Goal: Transaction & Acquisition: Download file/media

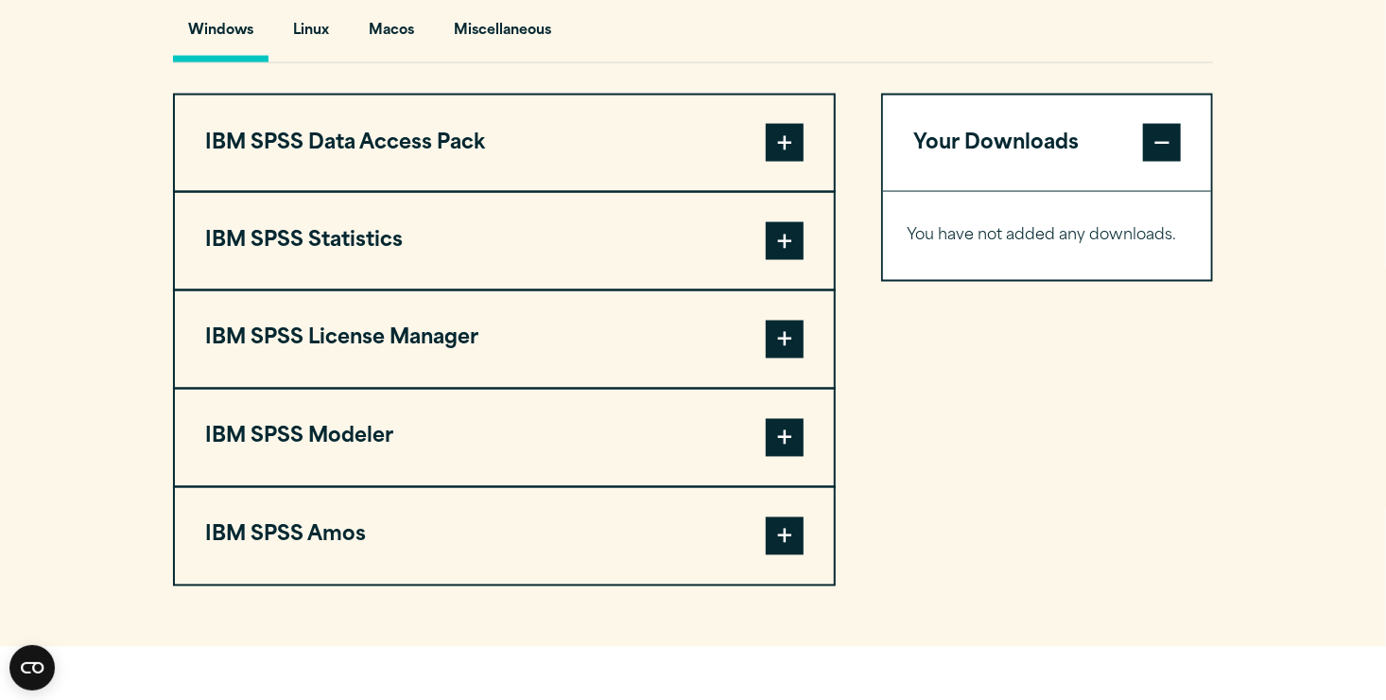
scroll to position [1451, 0]
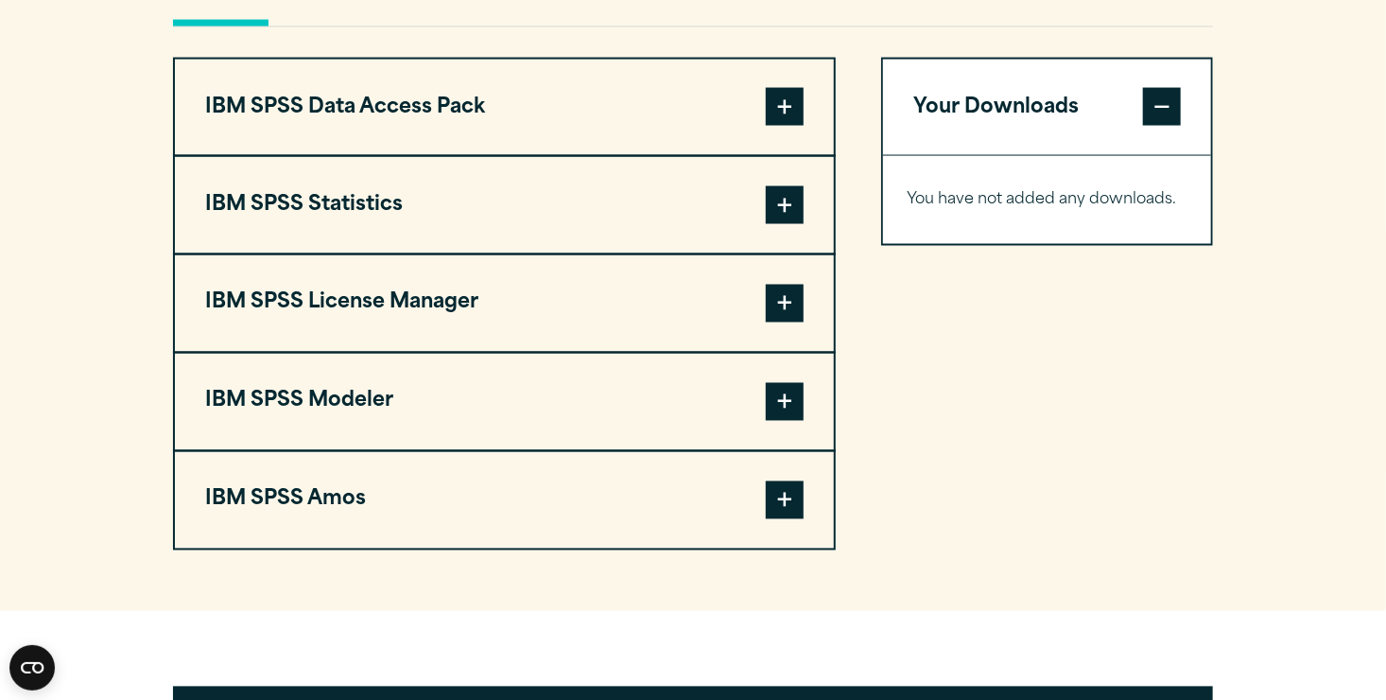
click at [259, 143] on button "IBM SPSS Data Access Pack" at bounding box center [504, 108] width 659 height 96
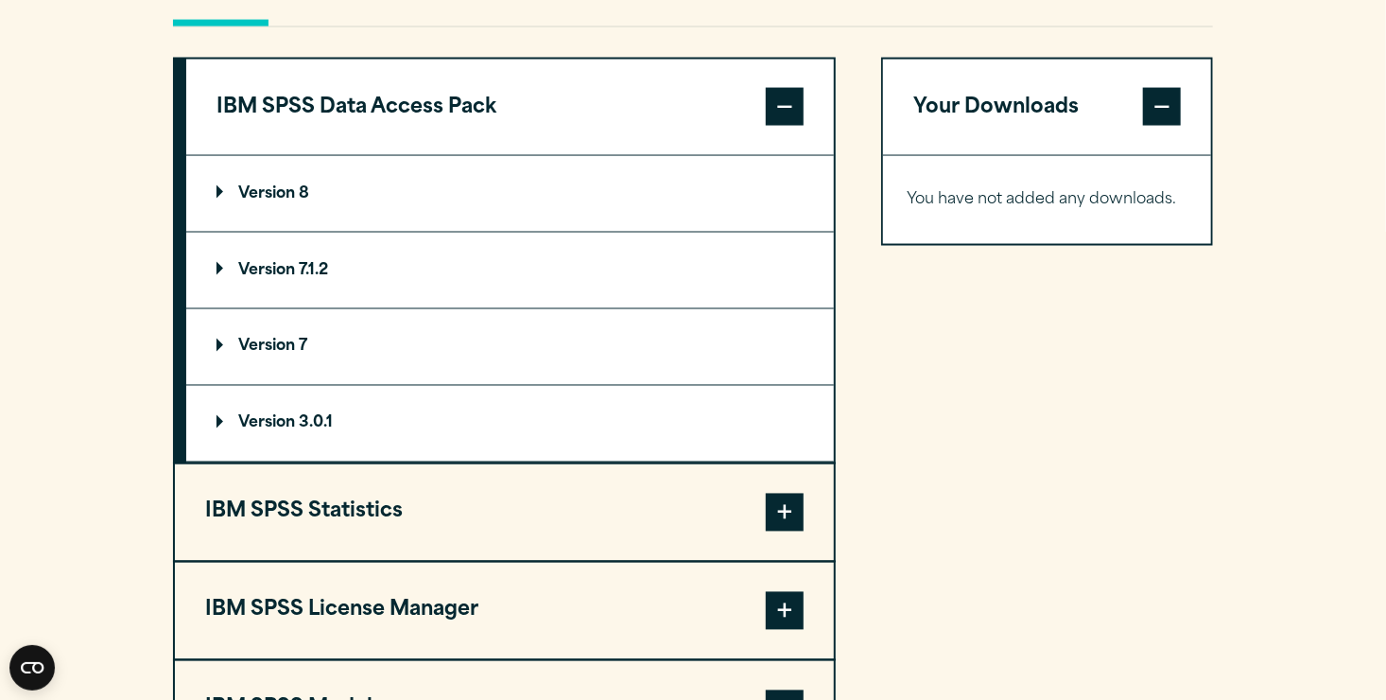
click at [259, 143] on button "IBM SPSS Data Access Pack" at bounding box center [510, 108] width 648 height 96
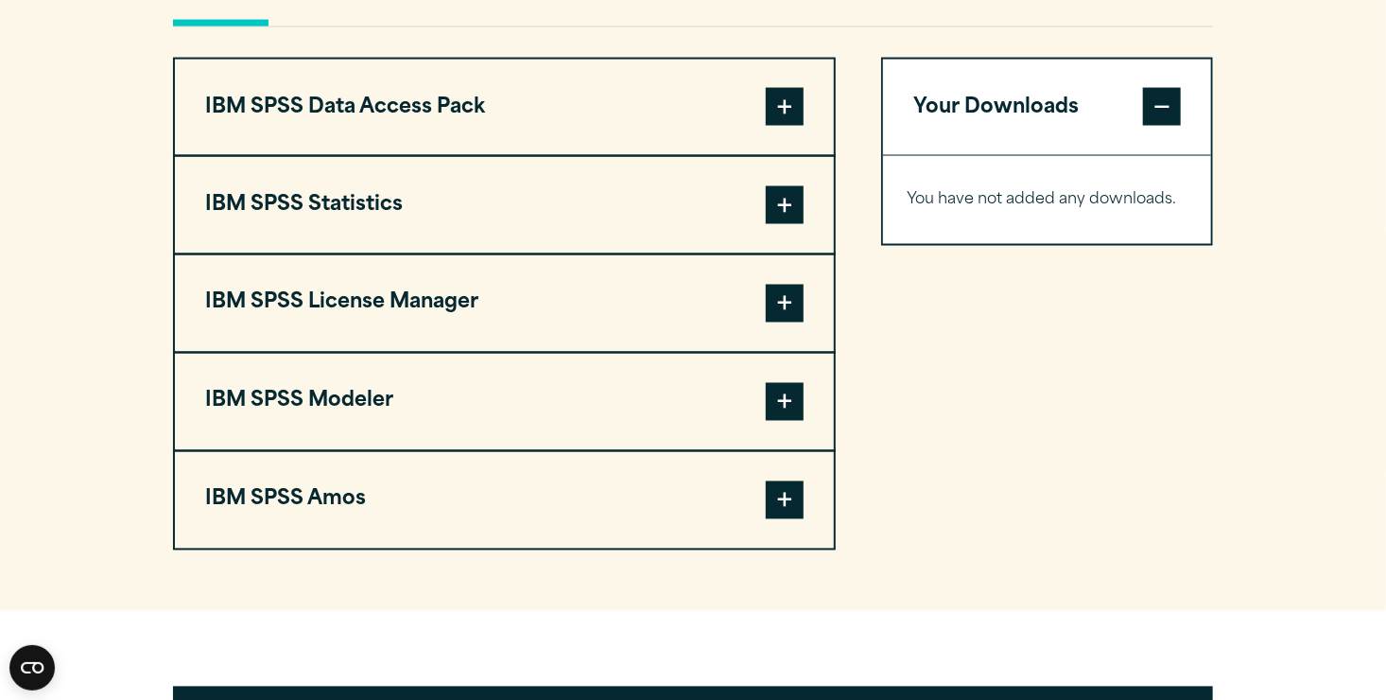
click at [249, 236] on button "IBM SPSS Statistics" at bounding box center [504, 205] width 659 height 96
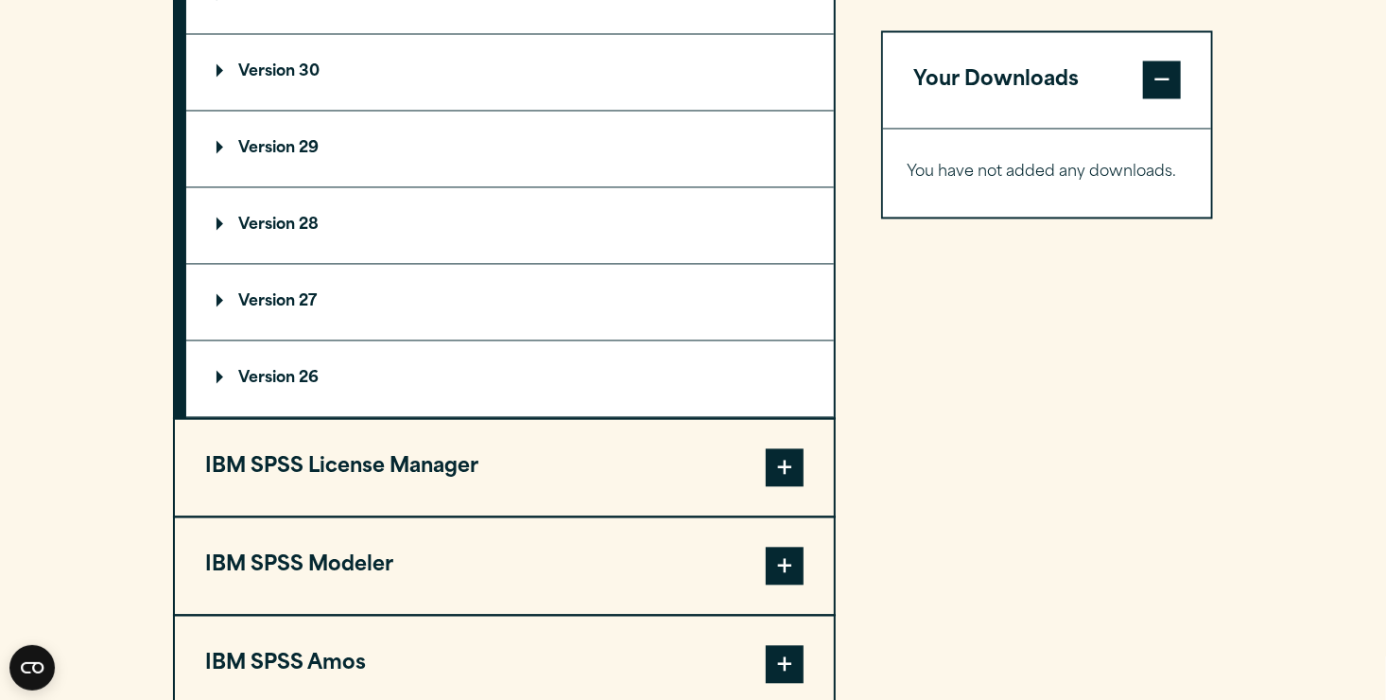
scroll to position [1753, 0]
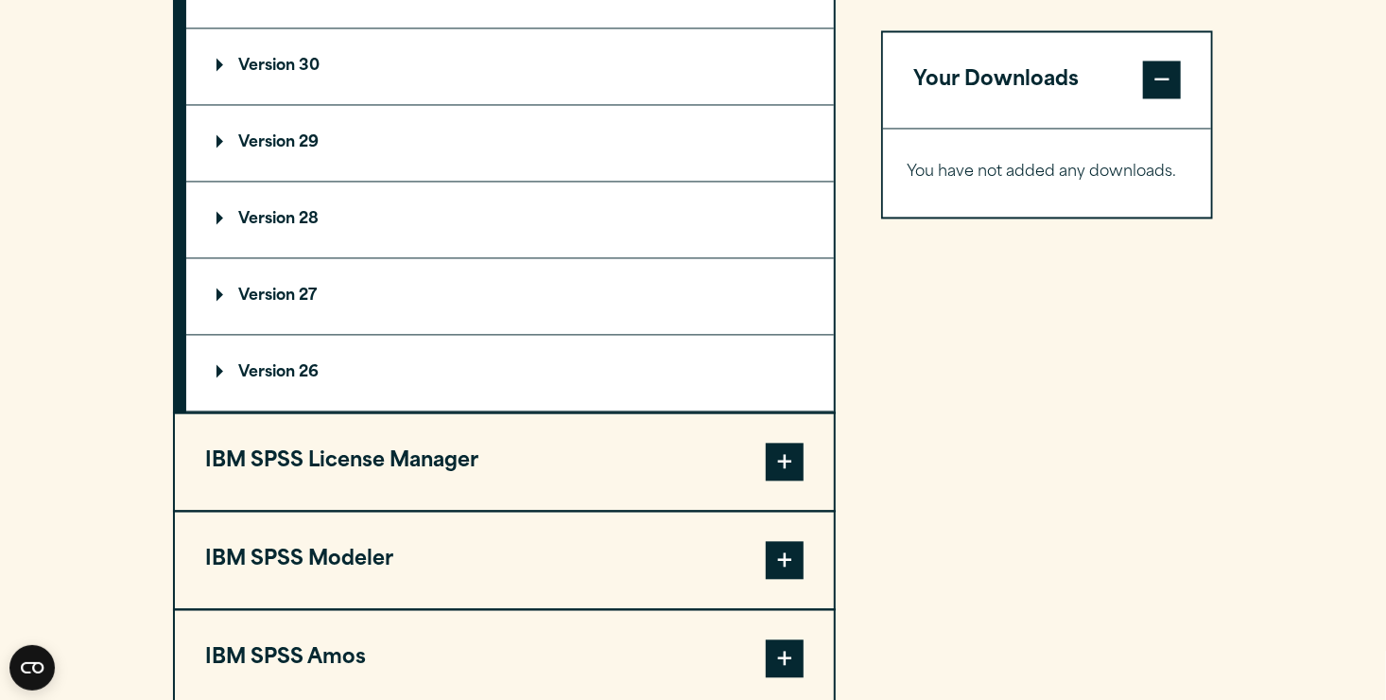
click at [368, 510] on button "IBM SPSS License Manager" at bounding box center [504, 461] width 659 height 96
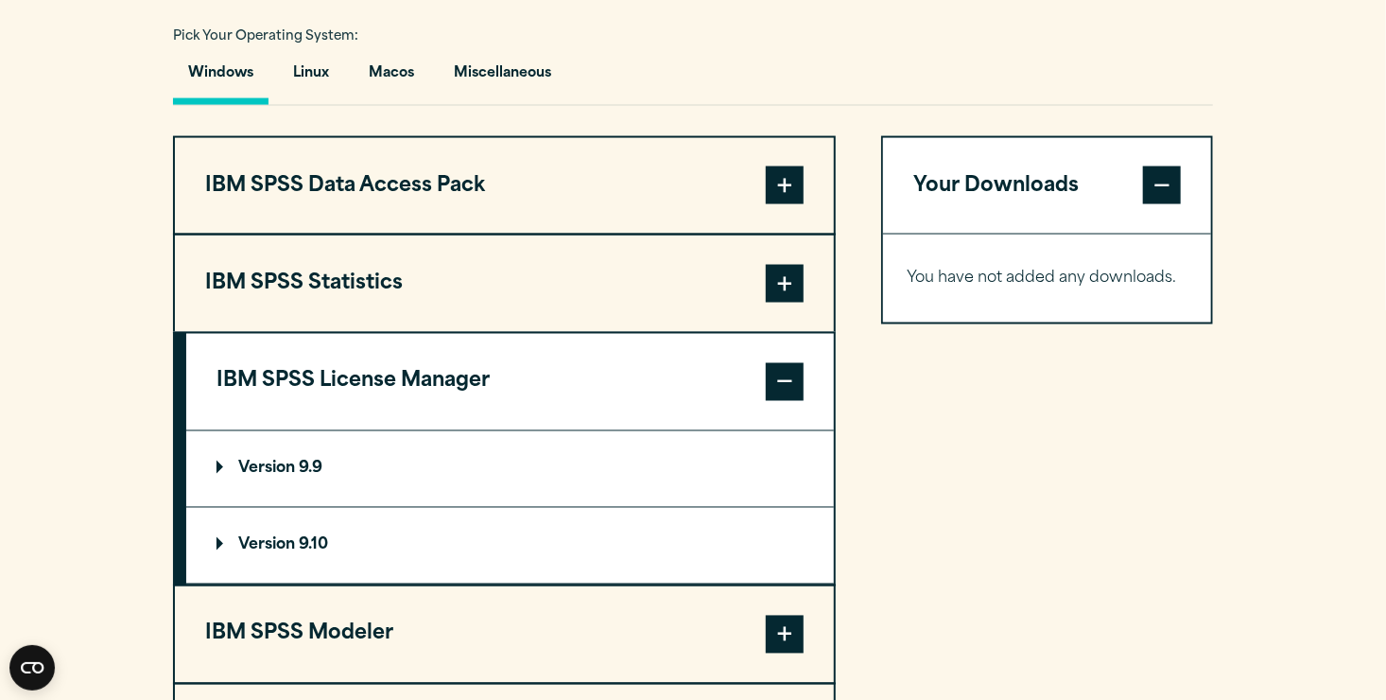
scroll to position [1337, 0]
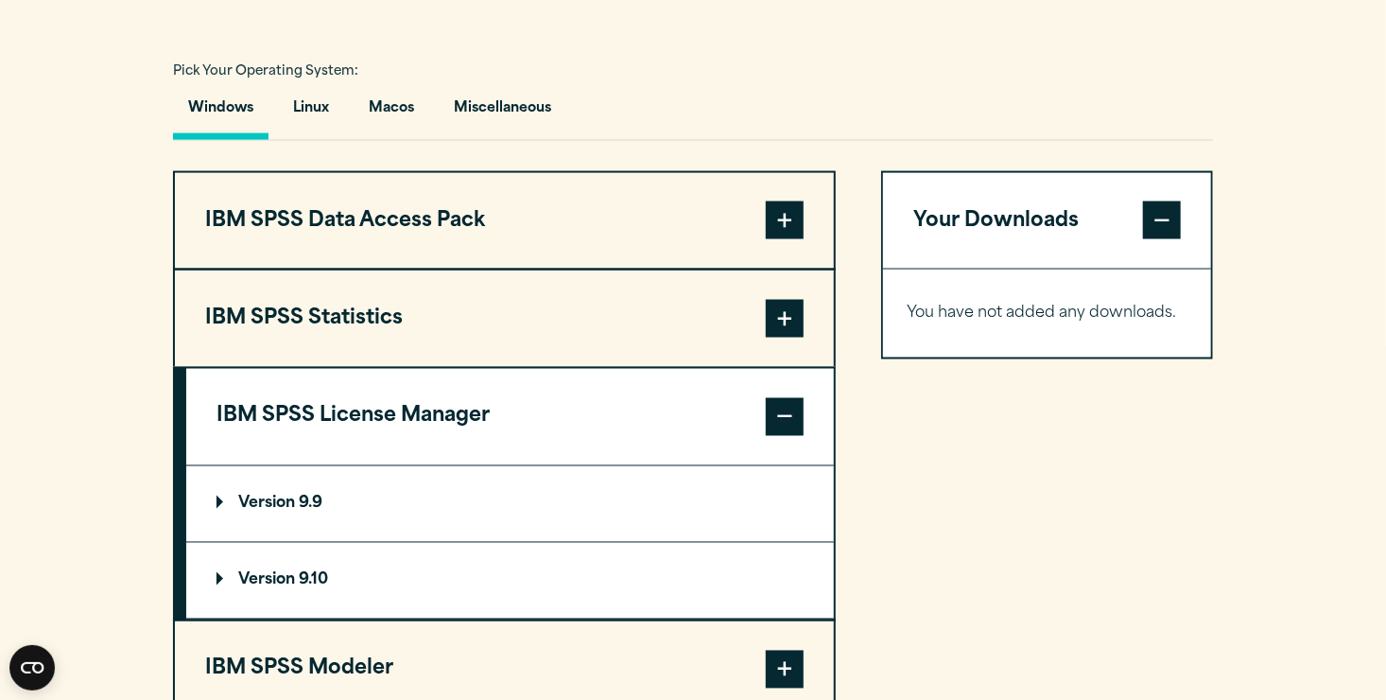
click at [247, 358] on button "IBM SPSS Statistics" at bounding box center [504, 318] width 659 height 96
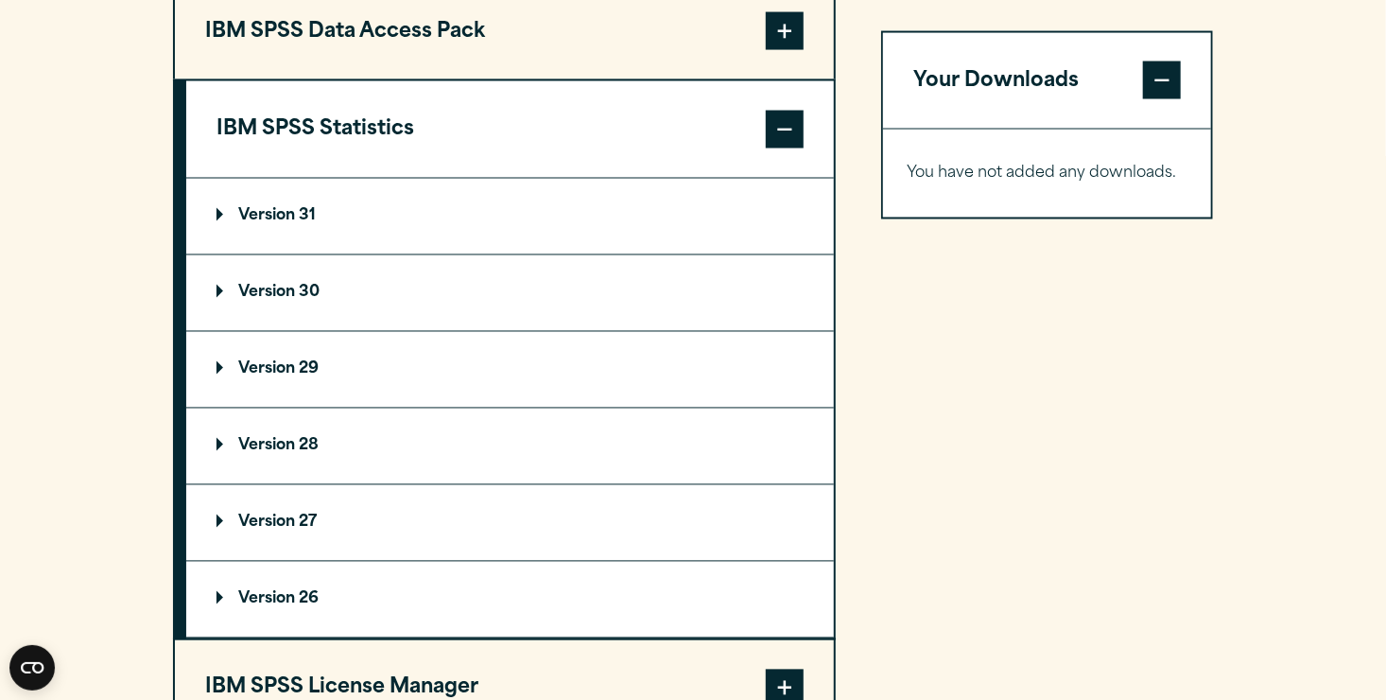
scroll to position [1564, 0]
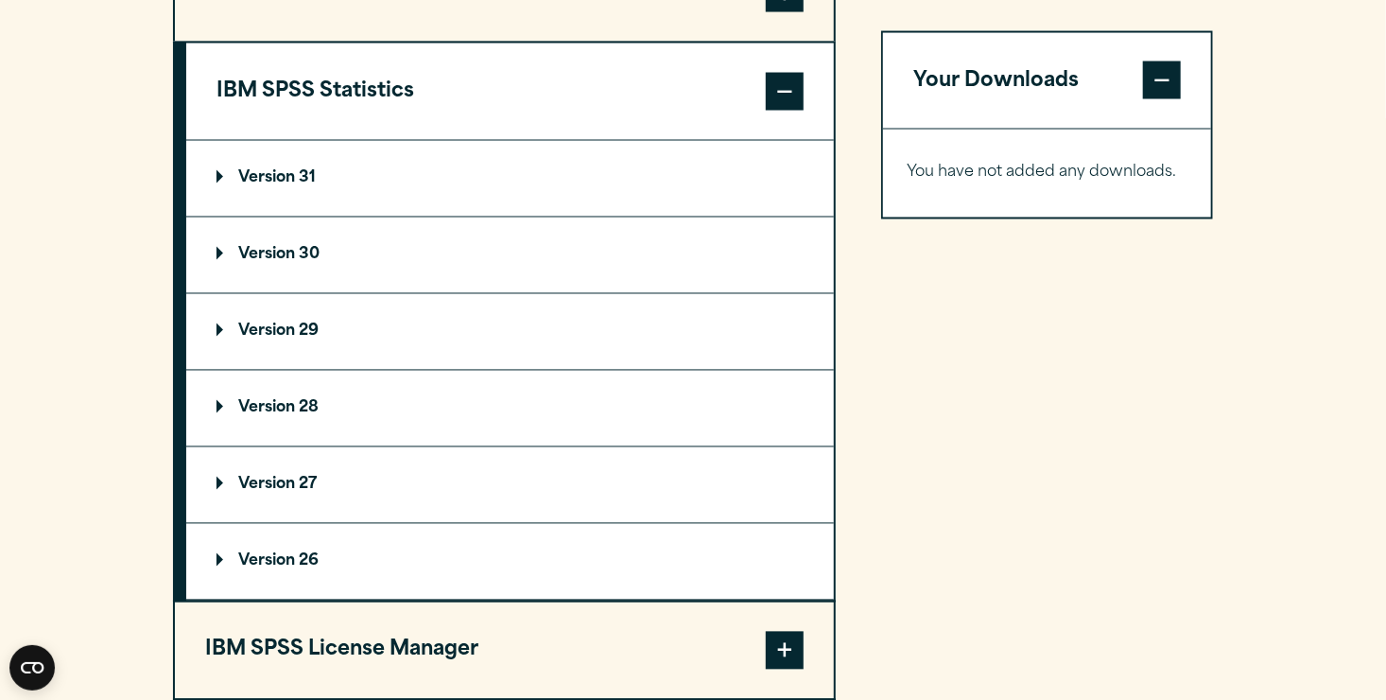
click at [272, 370] on summary "Version 29" at bounding box center [510, 332] width 648 height 76
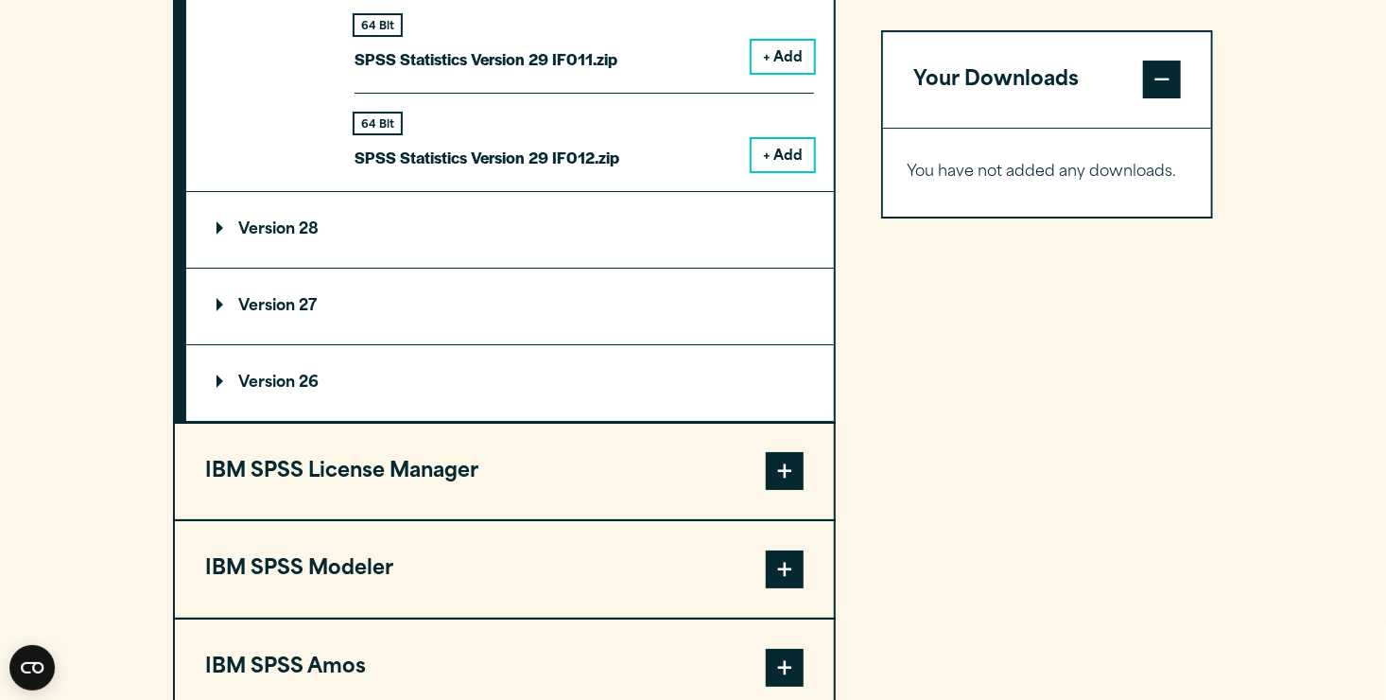
scroll to position [3456, 0]
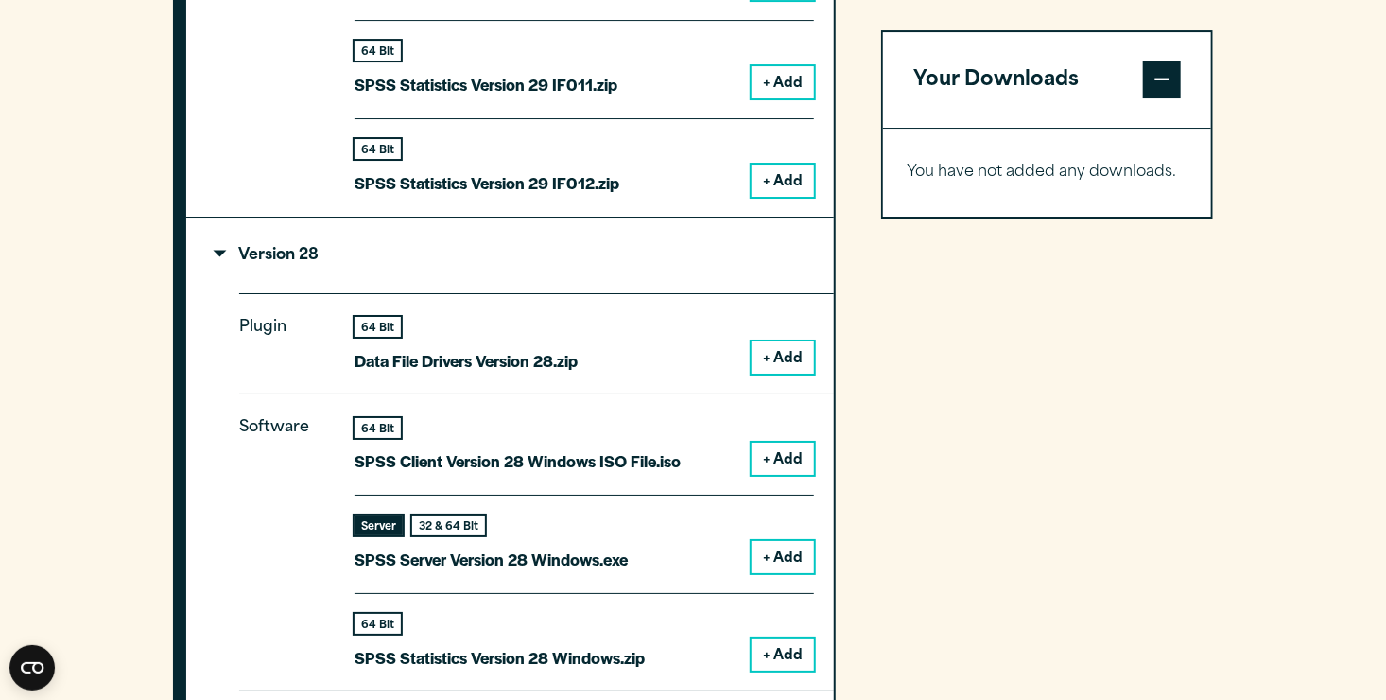
scroll to position [3115, 0]
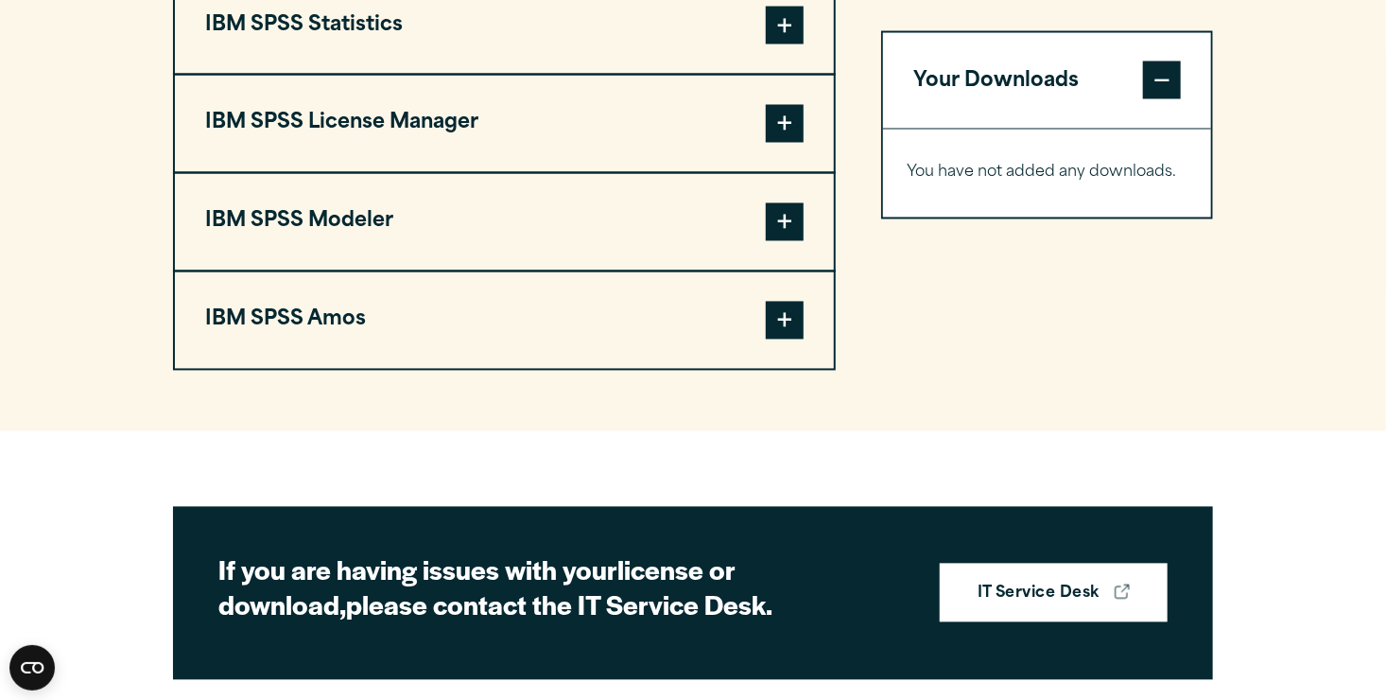
scroll to position [1457, 0]
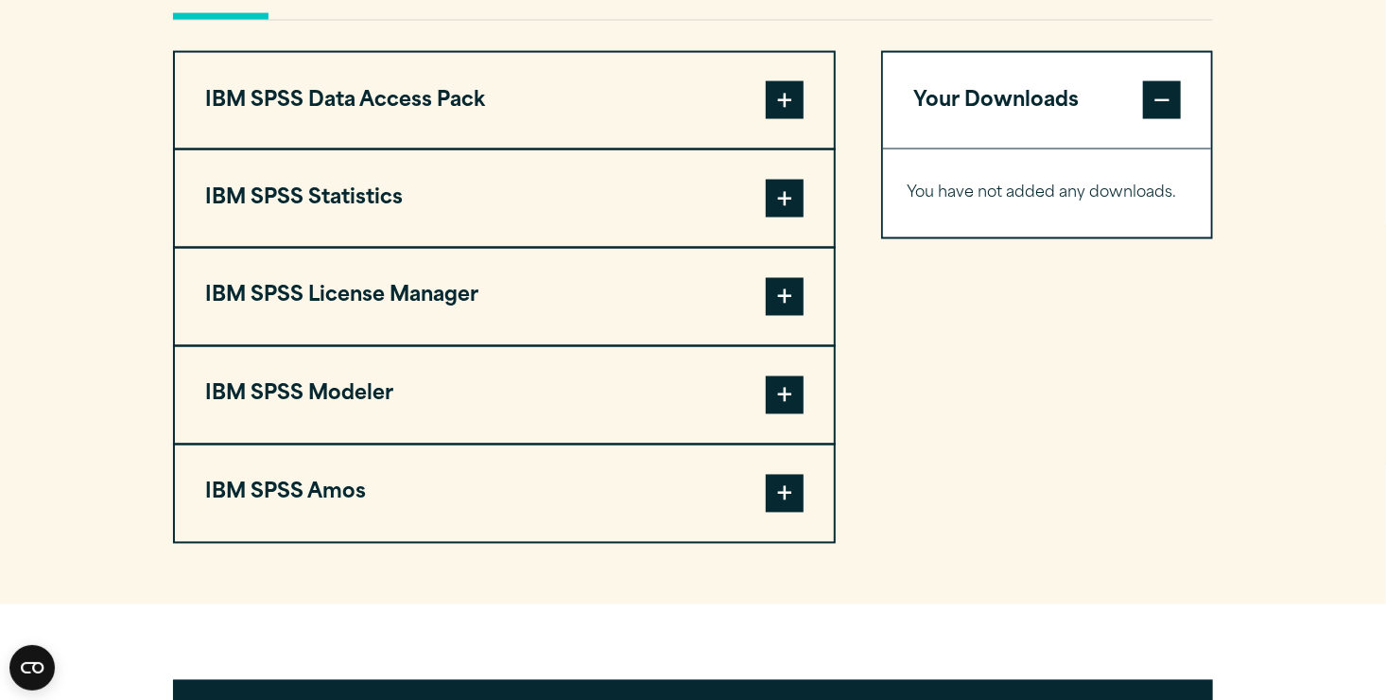
click at [354, 223] on button "IBM SPSS Statistics" at bounding box center [504, 198] width 659 height 96
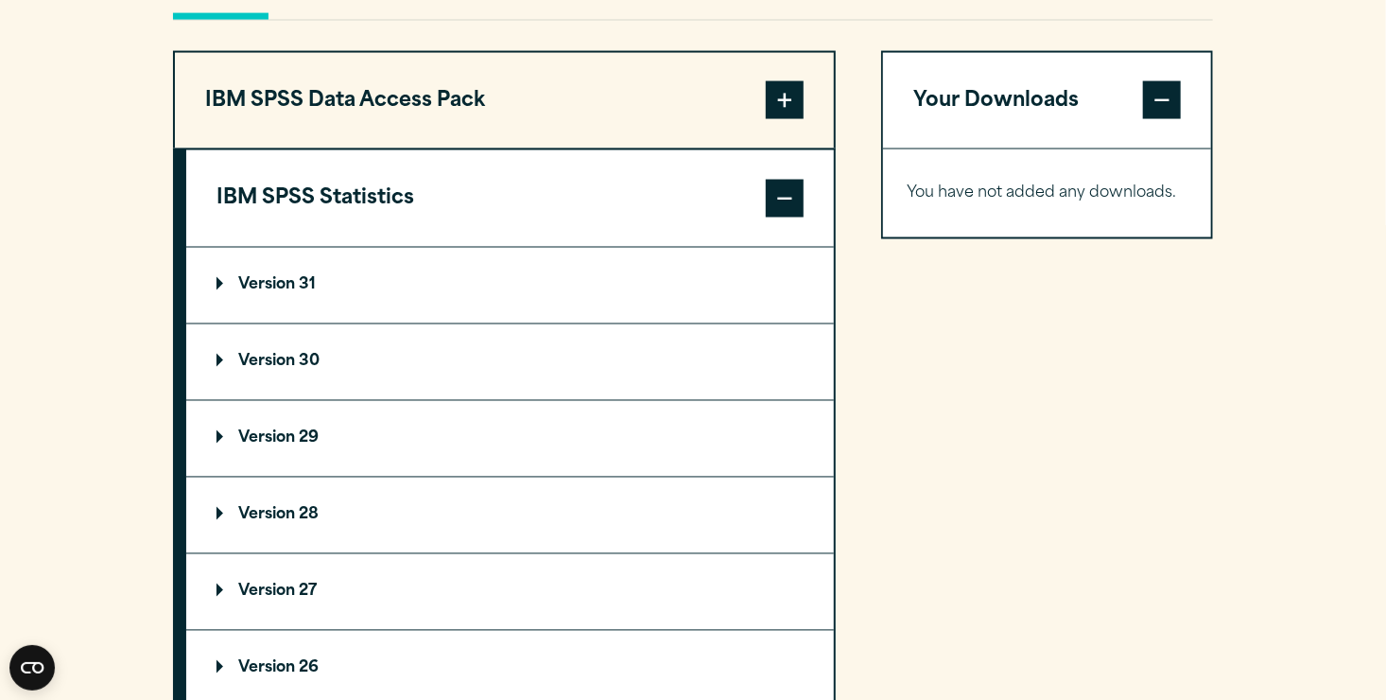
scroll to position [1495, 0]
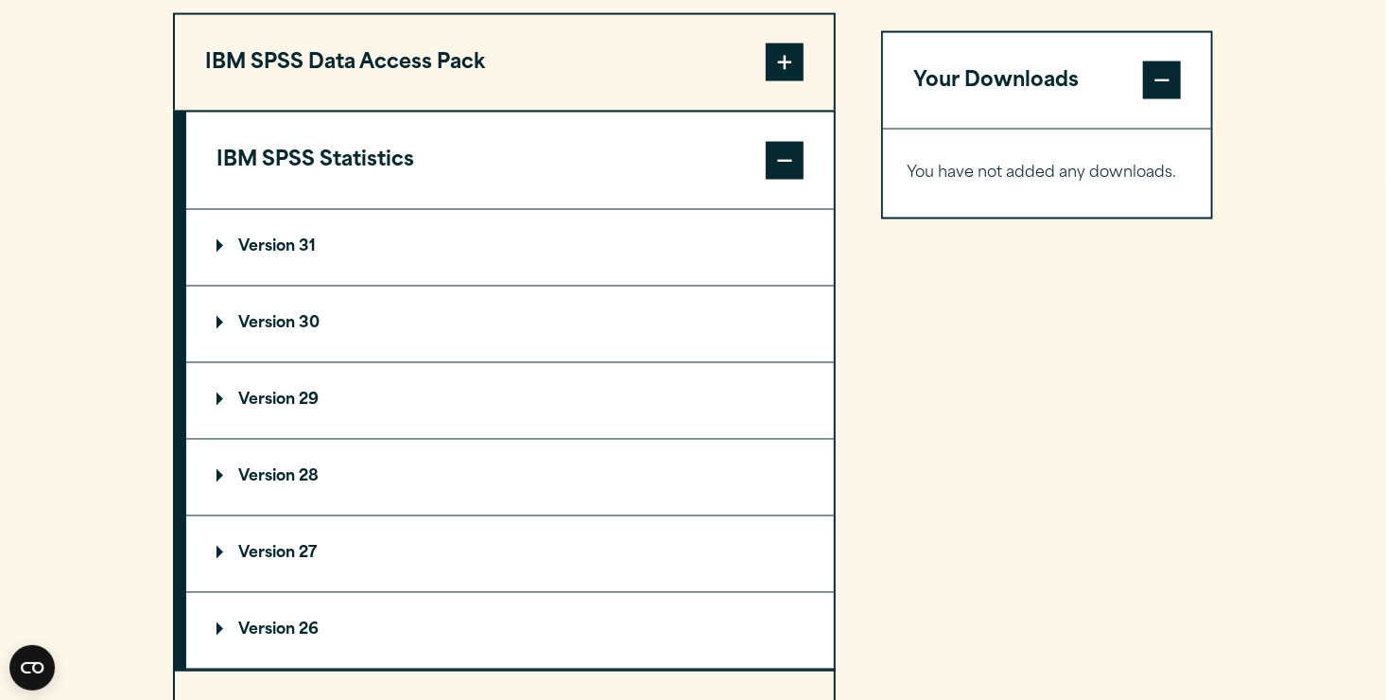
click at [273, 286] on summary "Version 31" at bounding box center [510, 248] width 648 height 76
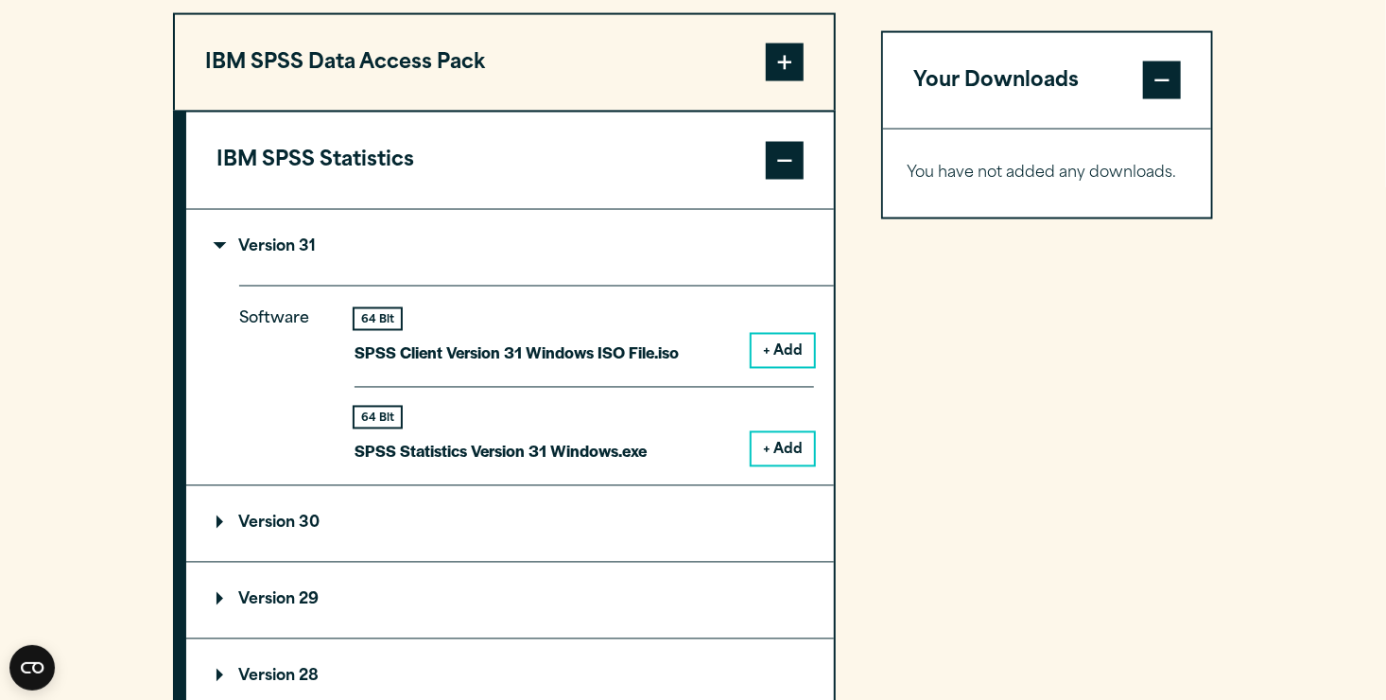
click at [247, 255] on p "Version 31" at bounding box center [266, 247] width 99 height 15
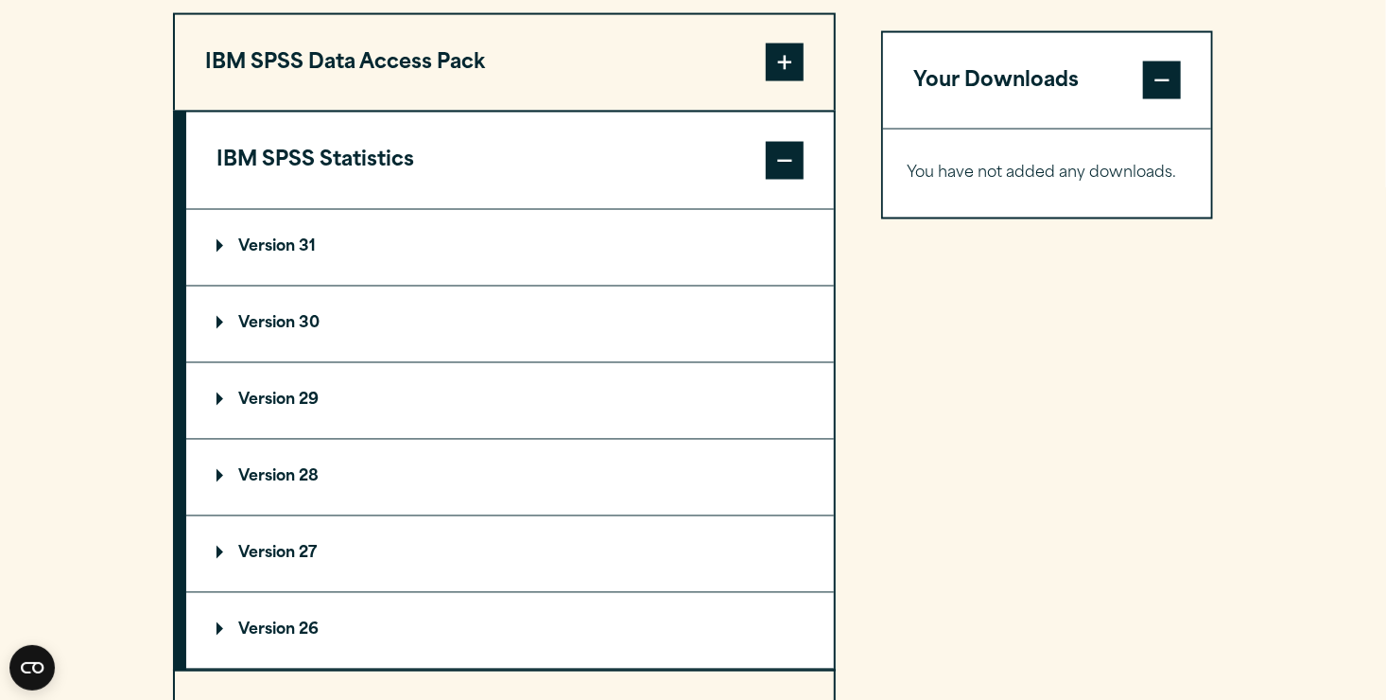
click at [238, 332] on p "Version 30" at bounding box center [268, 324] width 103 height 15
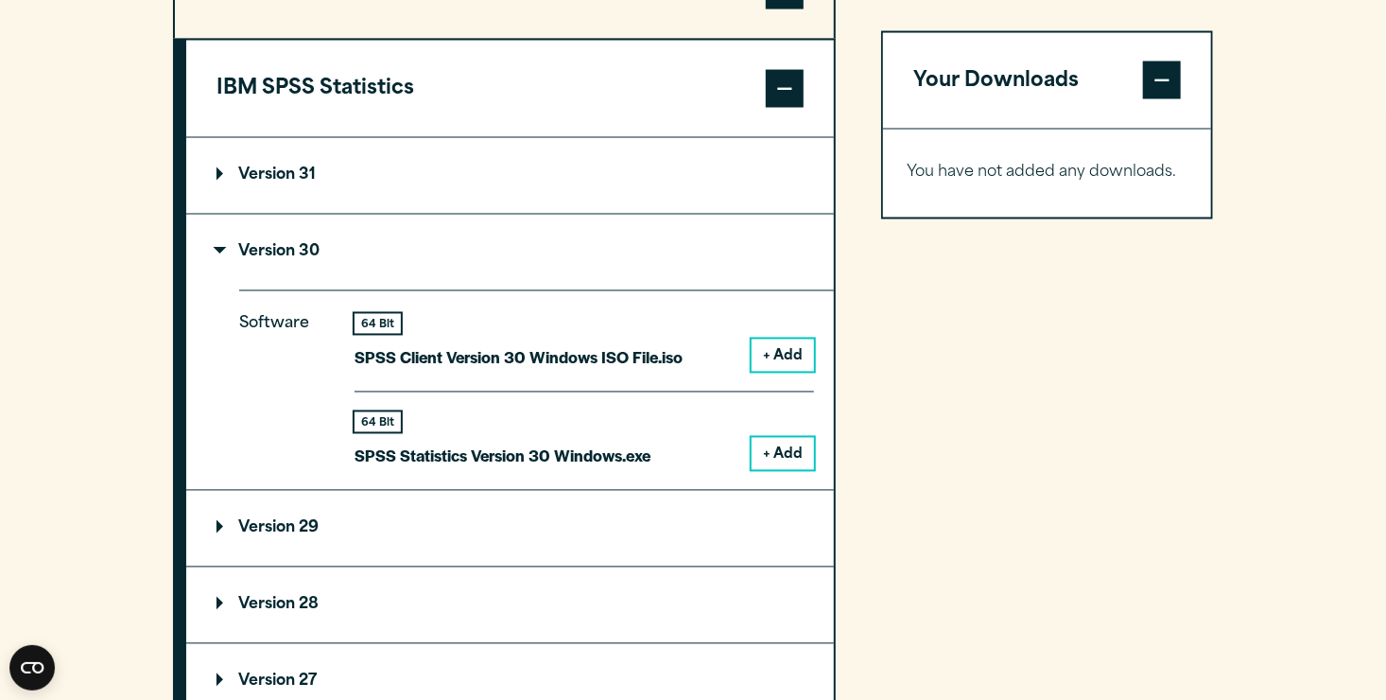
scroll to position [1571, 0]
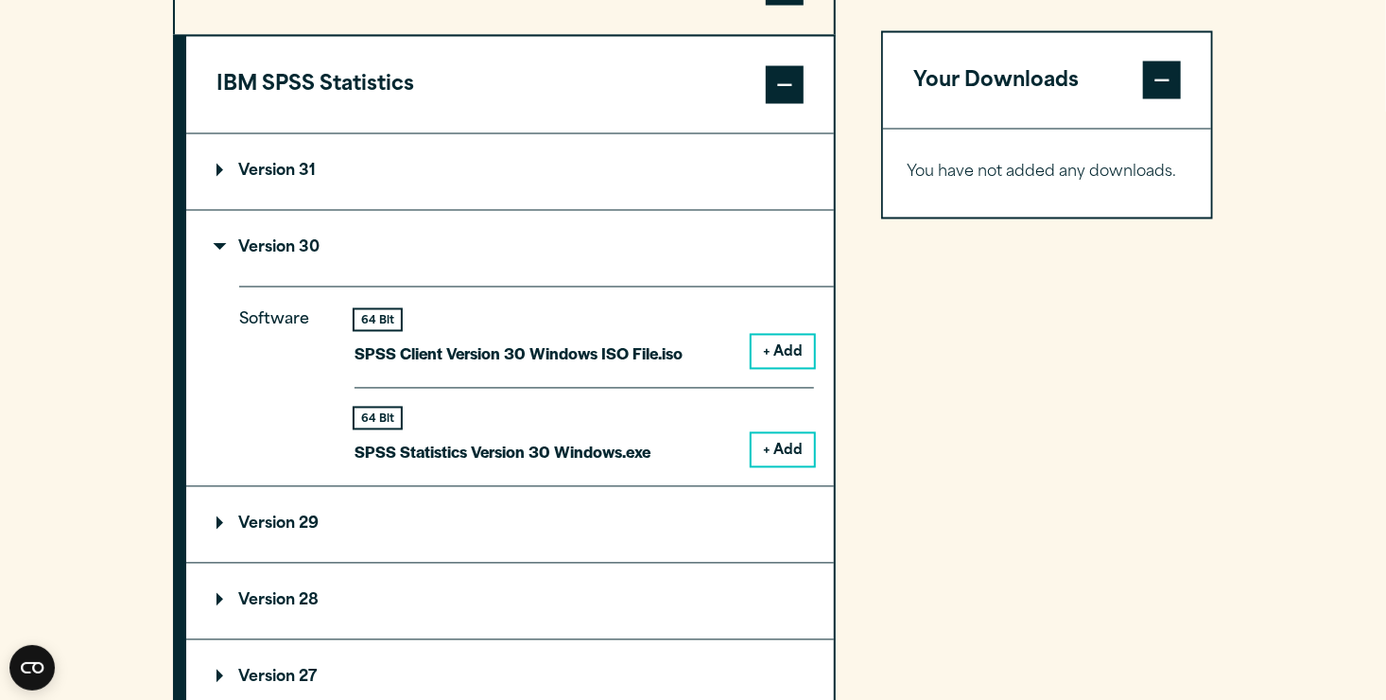
click at [773, 466] on button "+ Add" at bounding box center [783, 450] width 62 height 32
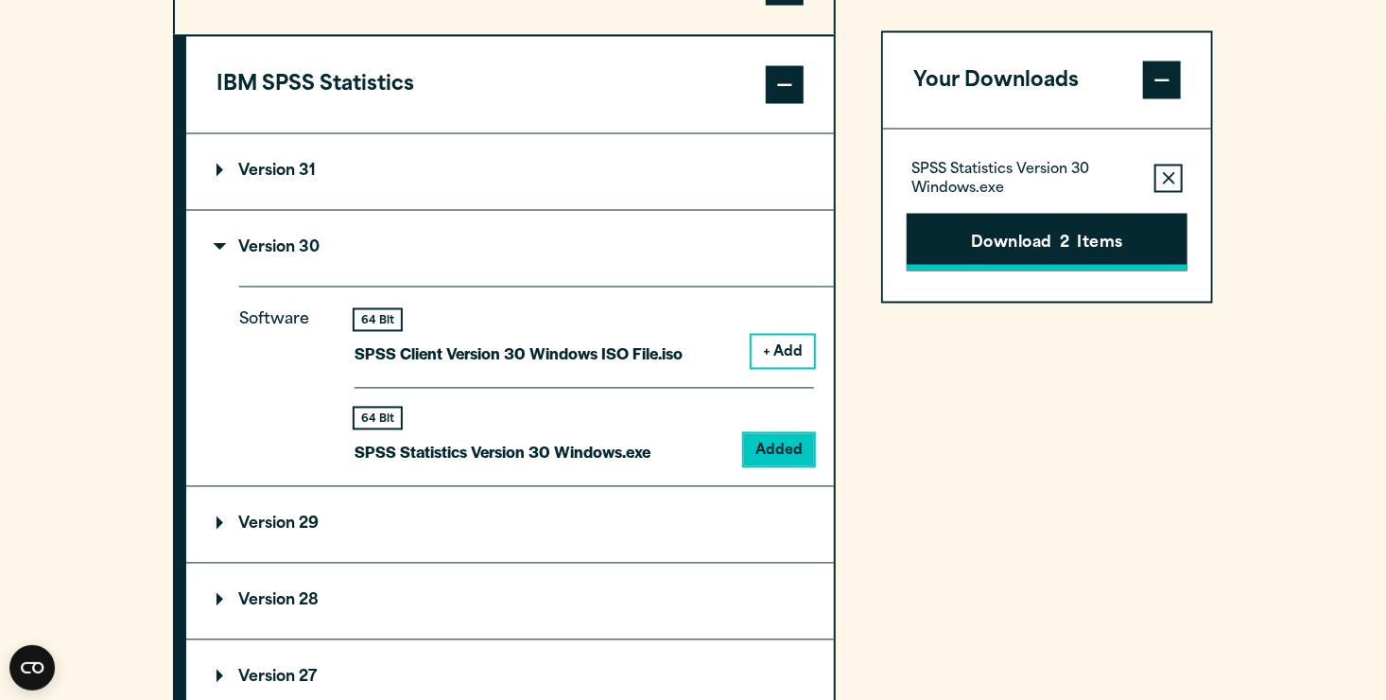
click at [962, 261] on button "Download 2 Items" at bounding box center [1047, 242] width 281 height 59
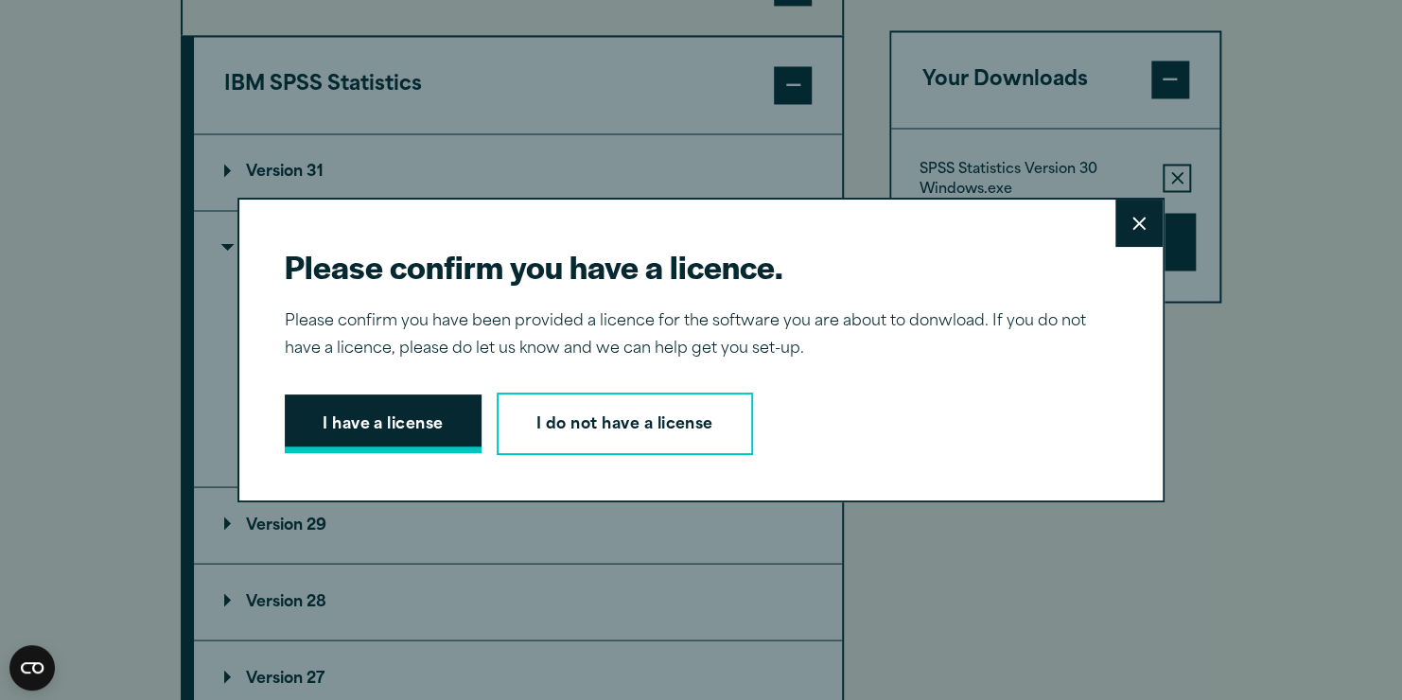
click at [338, 413] on button "I have a license" at bounding box center [383, 423] width 197 height 59
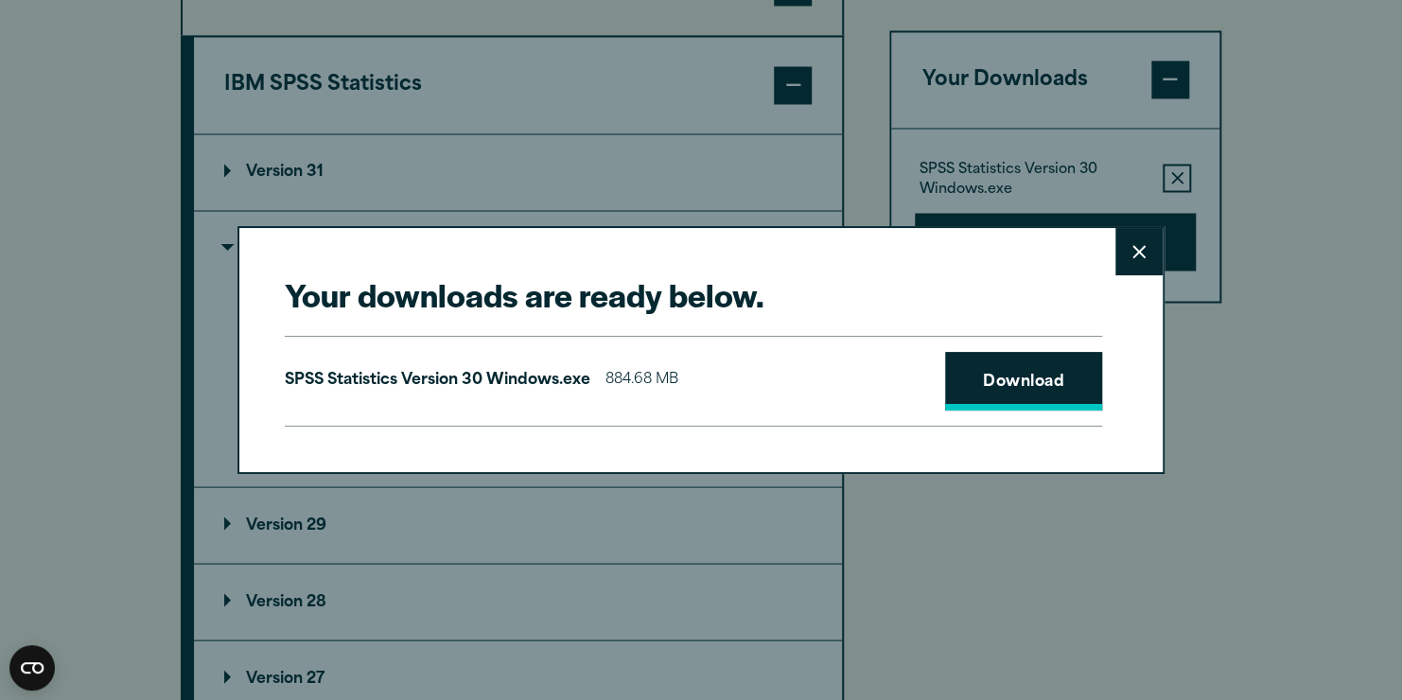
click at [975, 366] on link "Download" at bounding box center [1023, 381] width 157 height 59
click at [1132, 255] on icon at bounding box center [1138, 252] width 13 height 14
